Goal: Find specific page/section: Find specific page/section

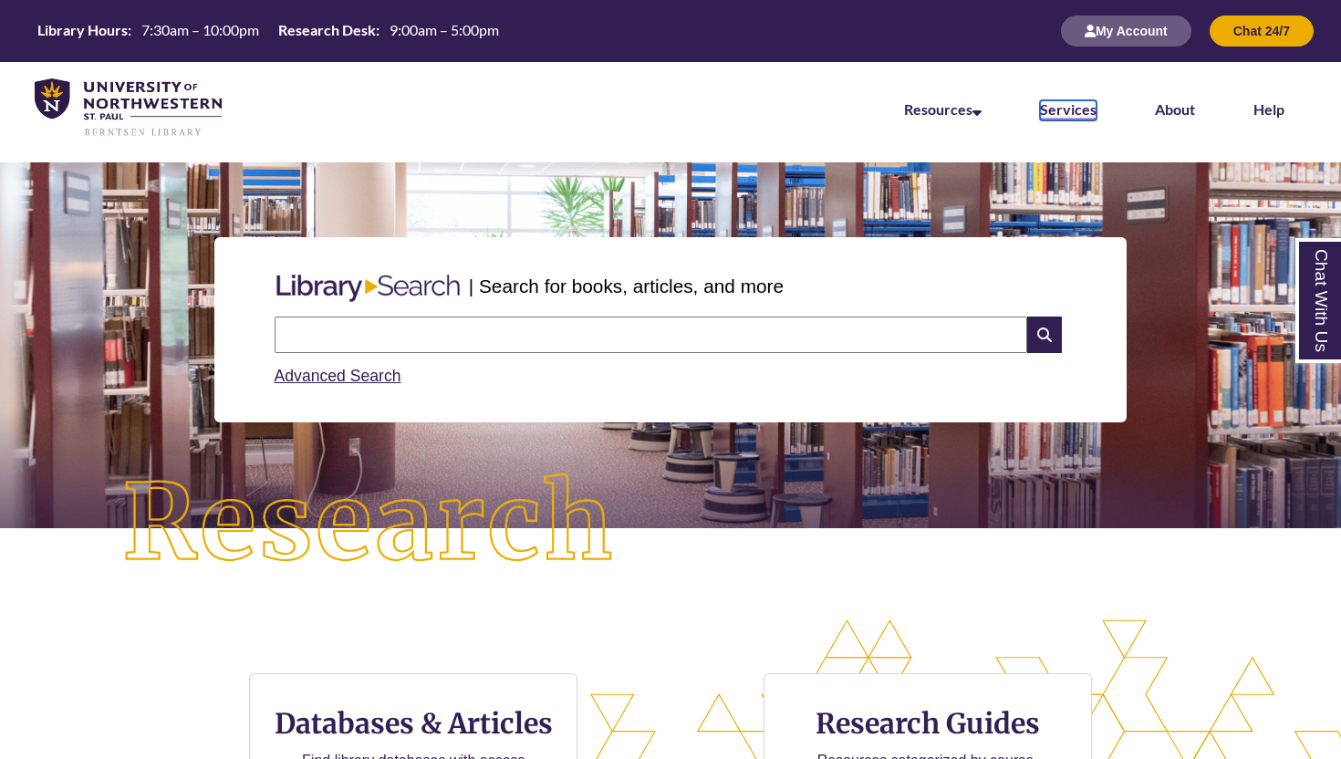
click at [1051, 112] on link "Services" at bounding box center [1068, 110] width 57 height 20
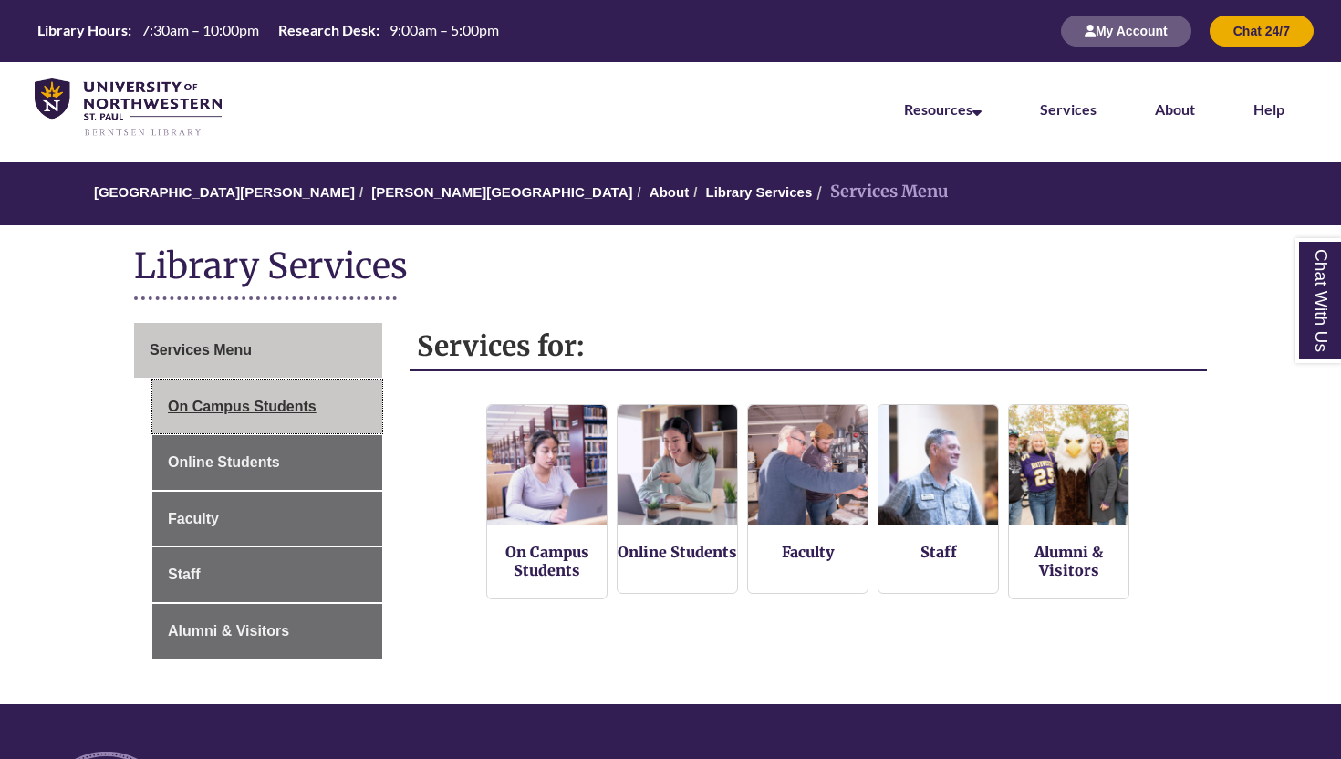
click at [340, 401] on link "On Campus Students" at bounding box center [267, 407] width 230 height 55
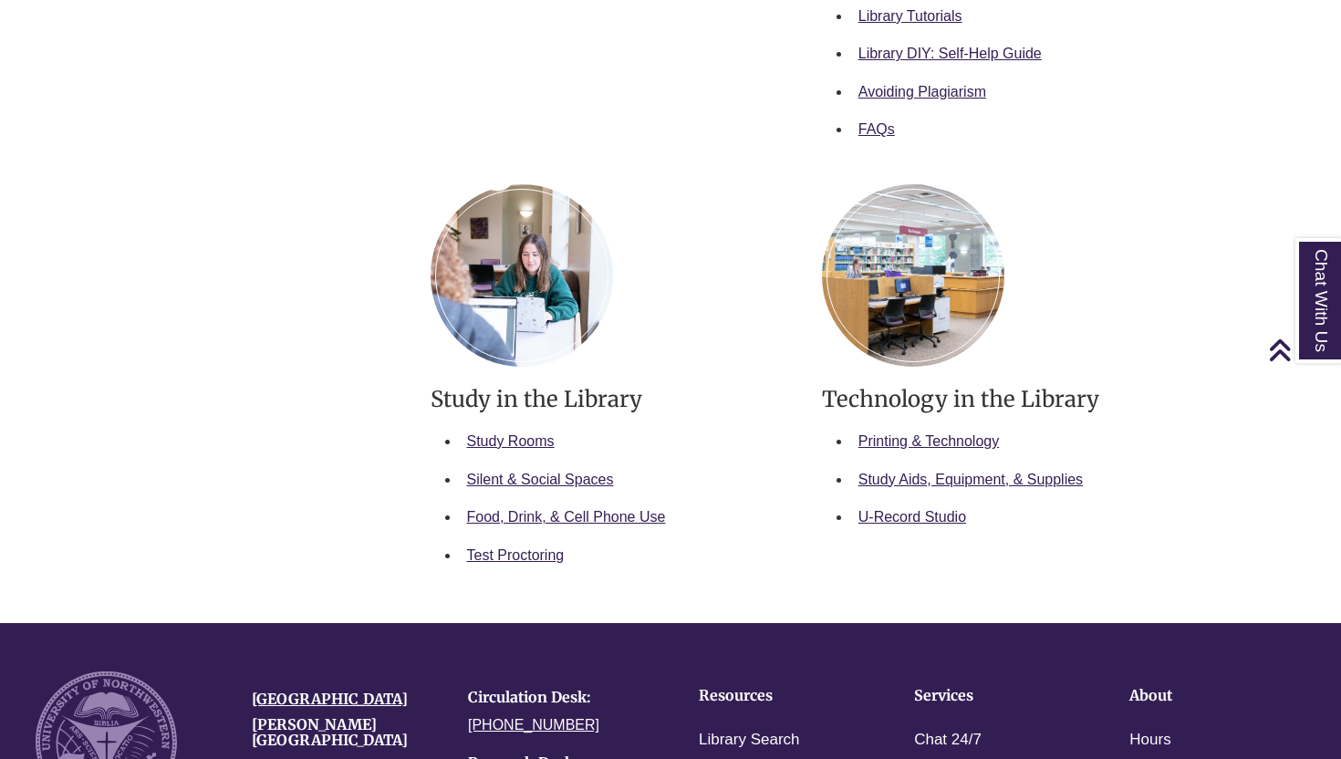
scroll to position [905, 0]
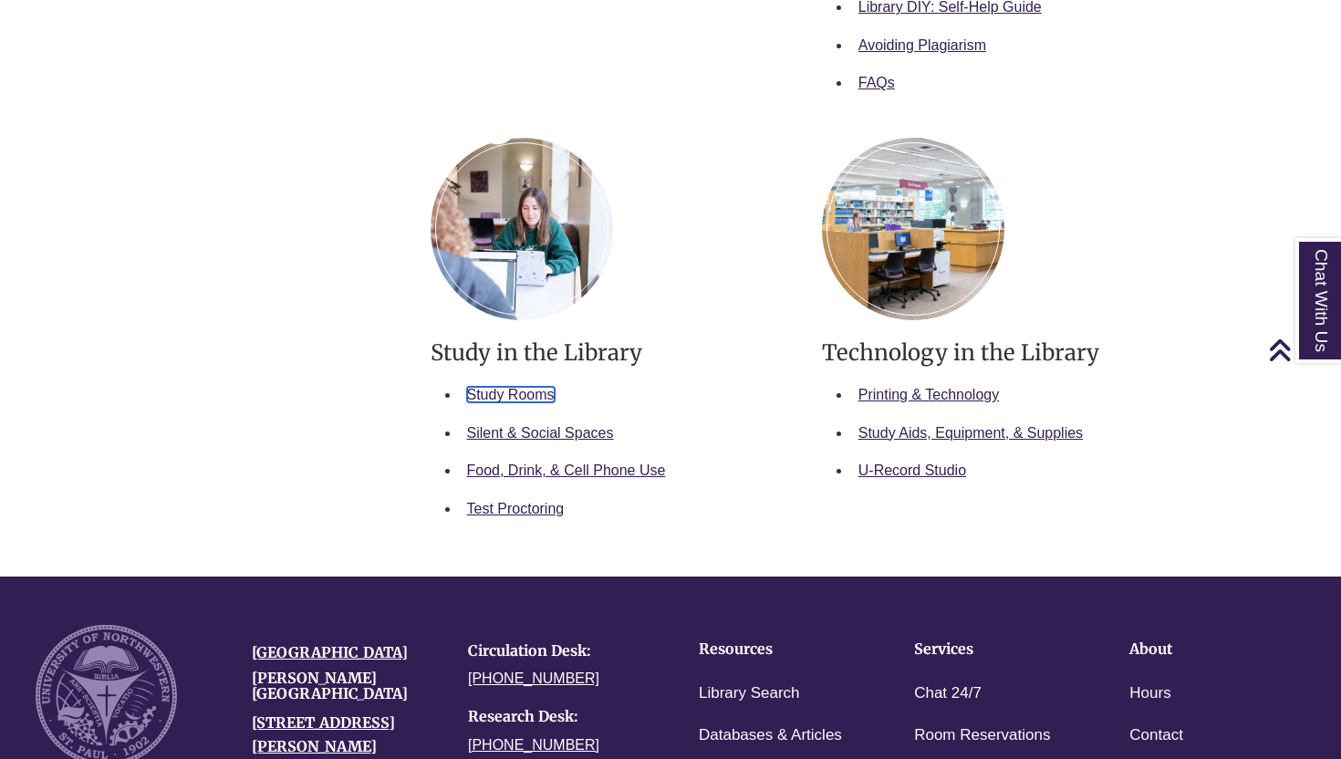
click at [527, 389] on link "Study Rooms" at bounding box center [511, 395] width 88 height 16
